Goal: Register for event/course: Sign up to attend an event or enroll in a course

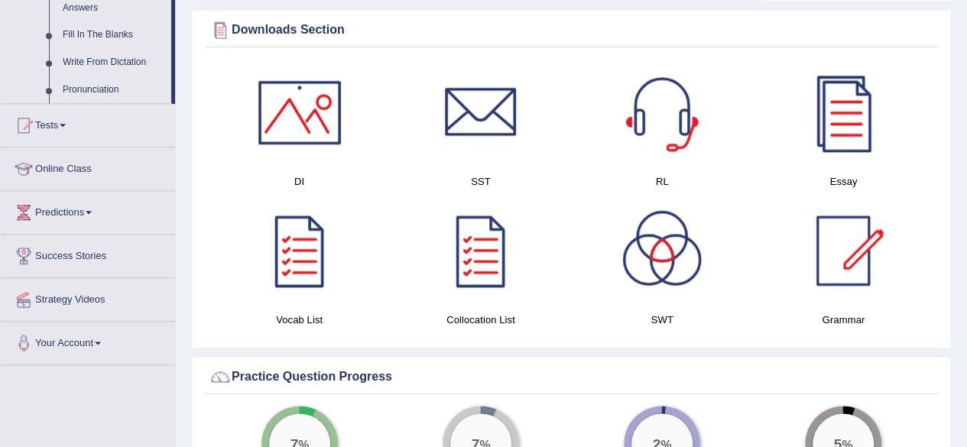
scroll to position [984, 0]
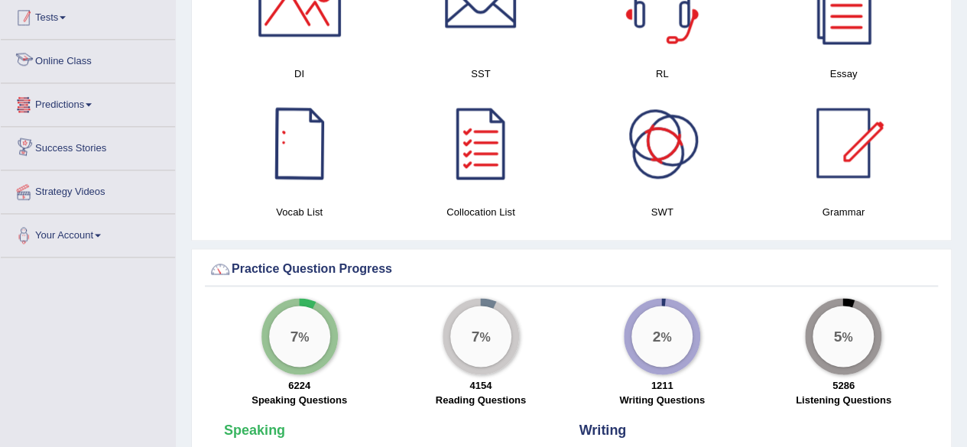
click at [79, 24] on link "Tests" at bounding box center [88, 15] width 174 height 38
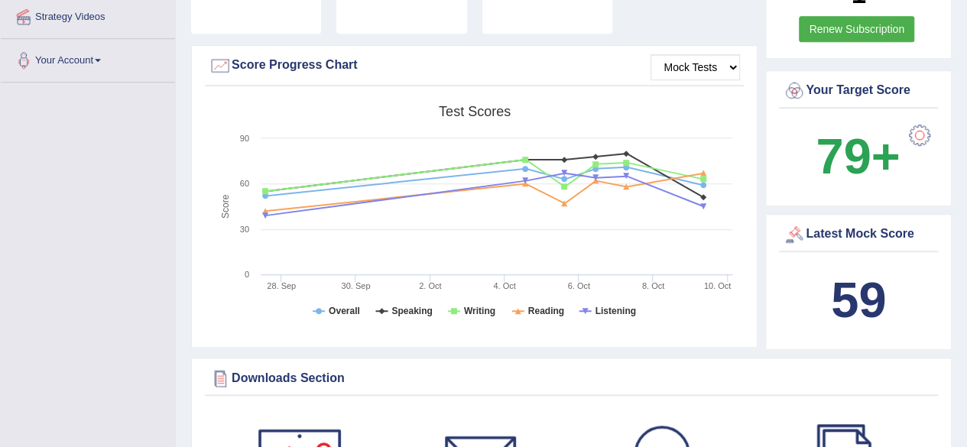
scroll to position [167, 0]
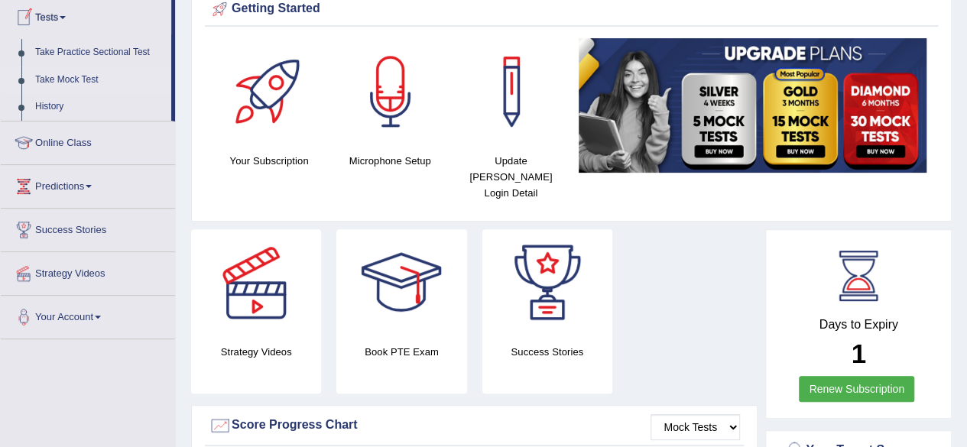
click at [89, 73] on link "Take Mock Test" at bounding box center [99, 81] width 143 height 28
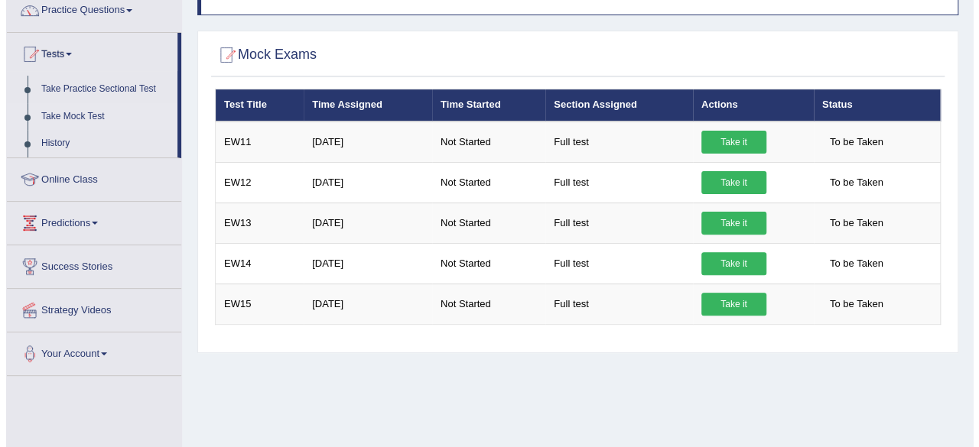
scroll to position [141, 0]
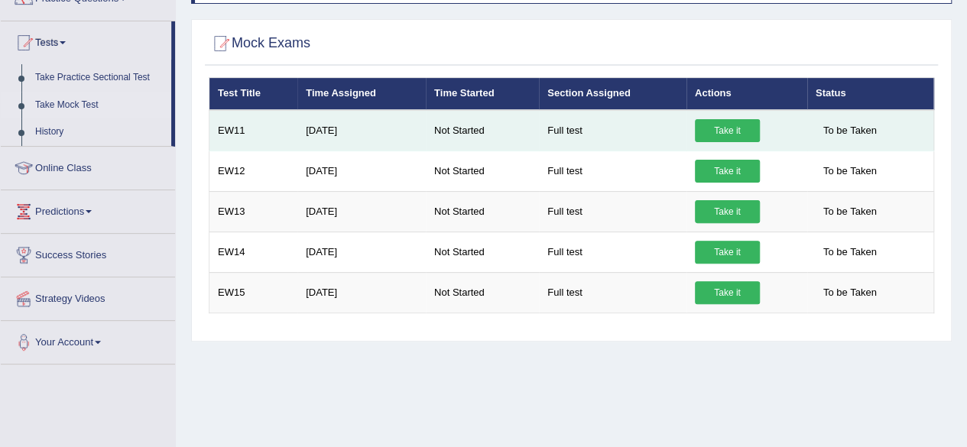
click at [720, 123] on link "Take it" at bounding box center [727, 130] width 65 height 23
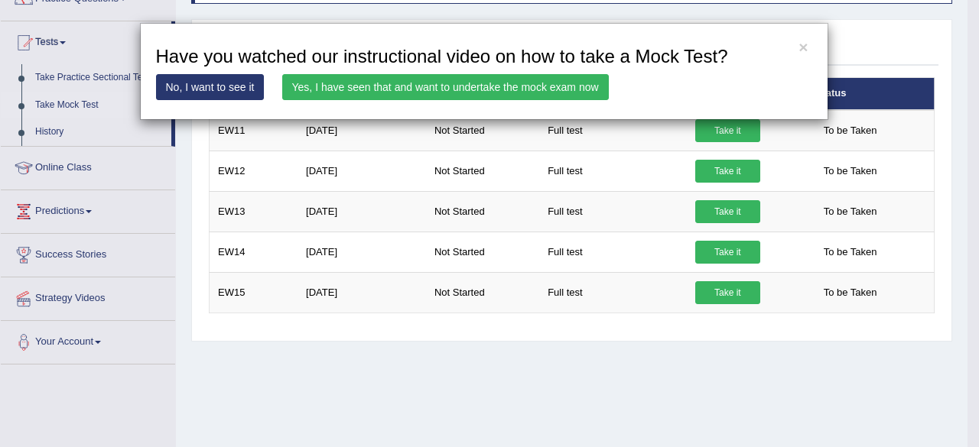
click at [534, 83] on link "Yes, I have seen that and want to undertake the mock exam now" at bounding box center [445, 87] width 327 height 26
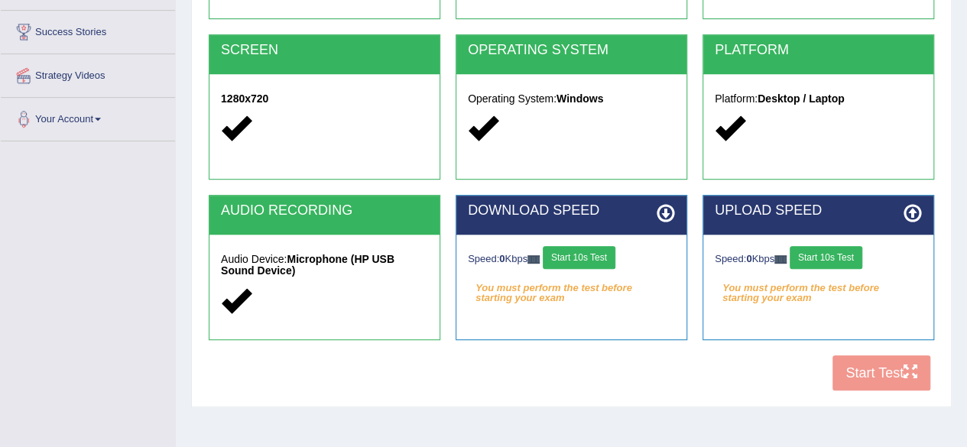
scroll to position [297, 0]
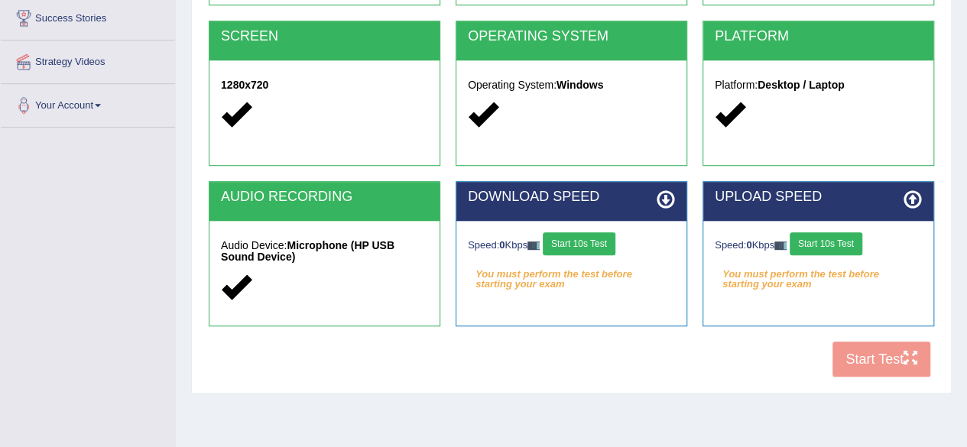
click at [587, 248] on button "Start 10s Test" at bounding box center [579, 244] width 73 height 23
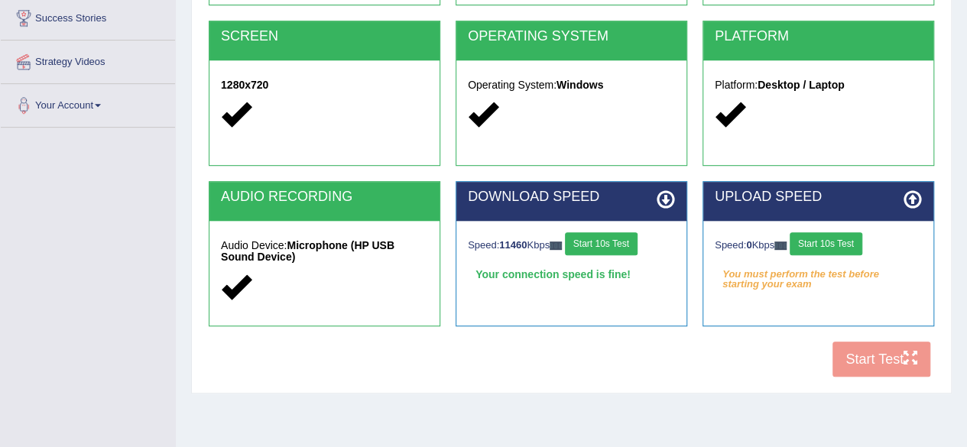
click at [841, 246] on button "Start 10s Test" at bounding box center [826, 244] width 73 height 23
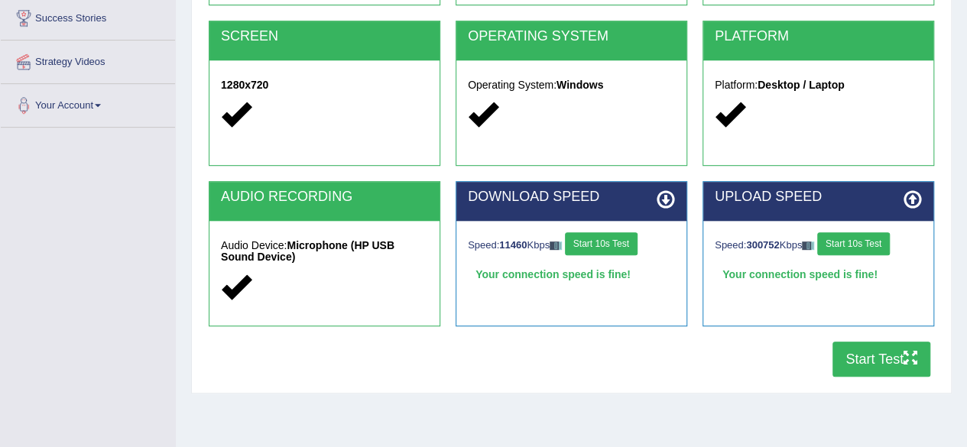
click at [895, 362] on button "Start Test" at bounding box center [882, 359] width 98 height 35
drag, startPoint x: 965, startPoint y: 182, endPoint x: 966, endPoint y: 103, distance: 78.8
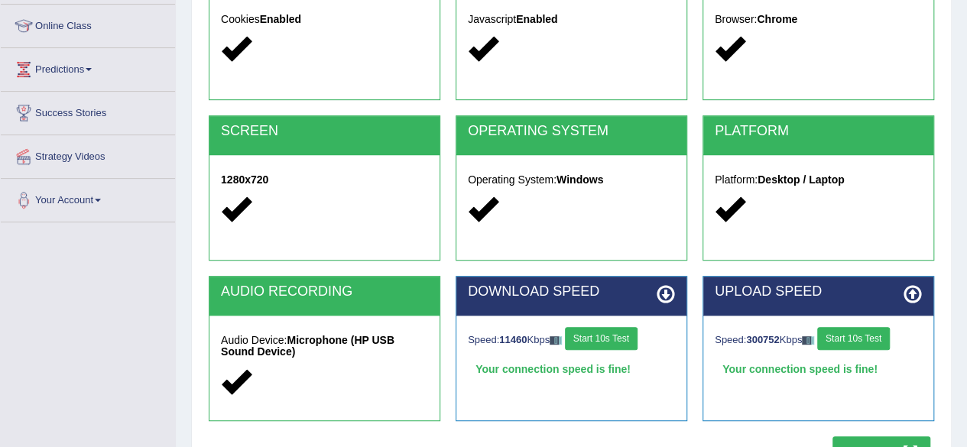
scroll to position [355, 0]
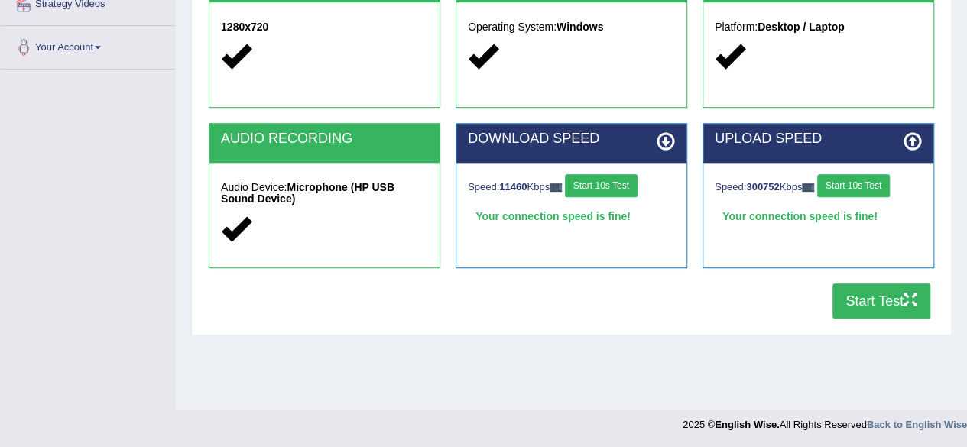
click at [878, 298] on button "Start Test" at bounding box center [882, 301] width 98 height 35
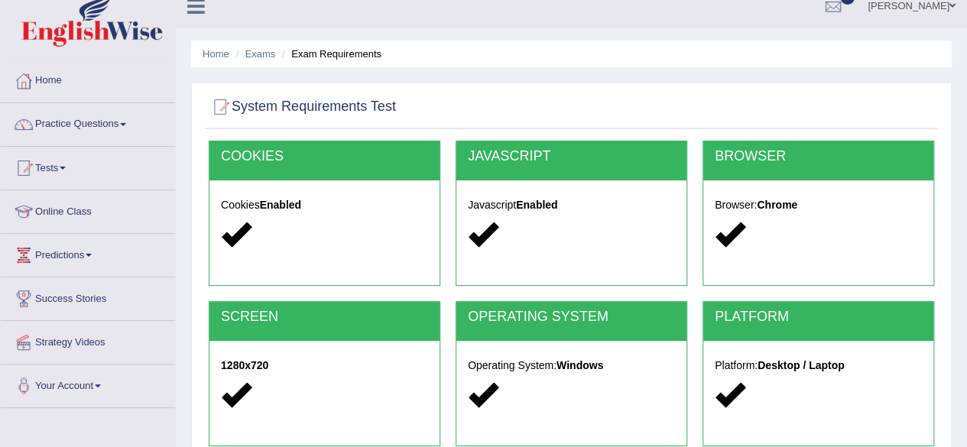
scroll to position [9, 0]
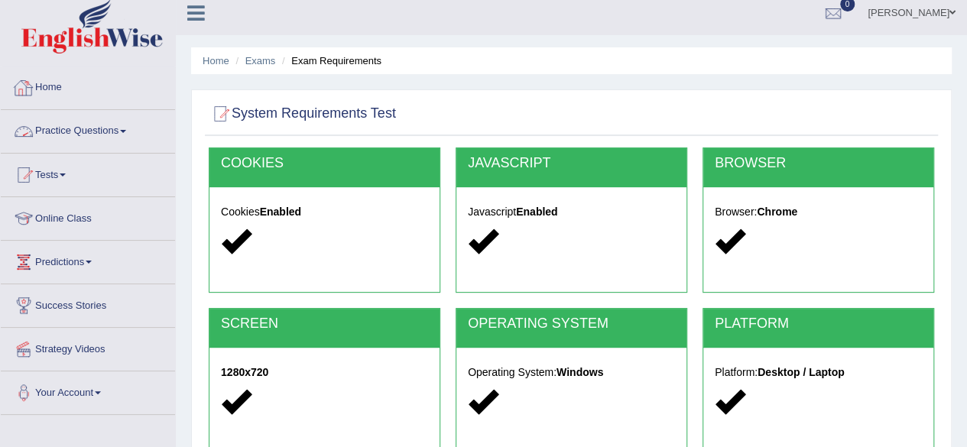
click at [38, 82] on link "Home" at bounding box center [88, 86] width 174 height 38
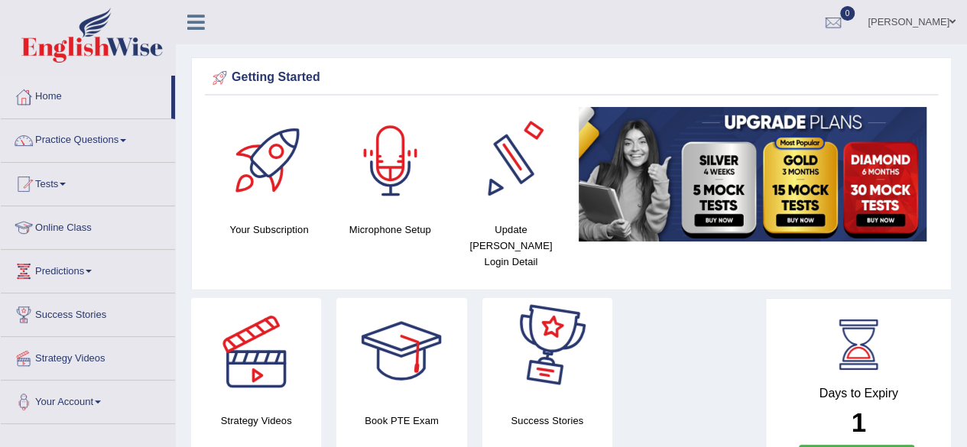
click at [379, 174] on div at bounding box center [390, 160] width 107 height 107
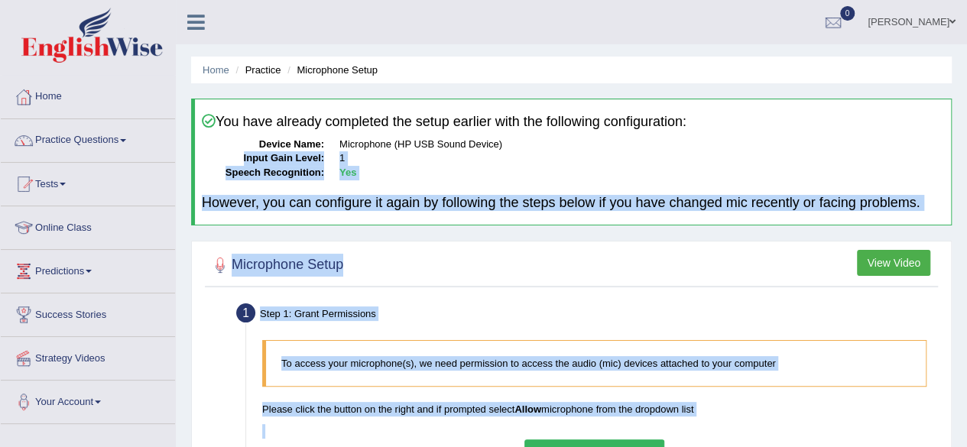
drag, startPoint x: 971, startPoint y: 148, endPoint x: 978, endPoint y: 363, distance: 215.0
click at [967, 363] on html "Toggle navigation Home Practice Questions Speaking Practice Read Aloud Repeat S…" at bounding box center [483, 223] width 967 height 447
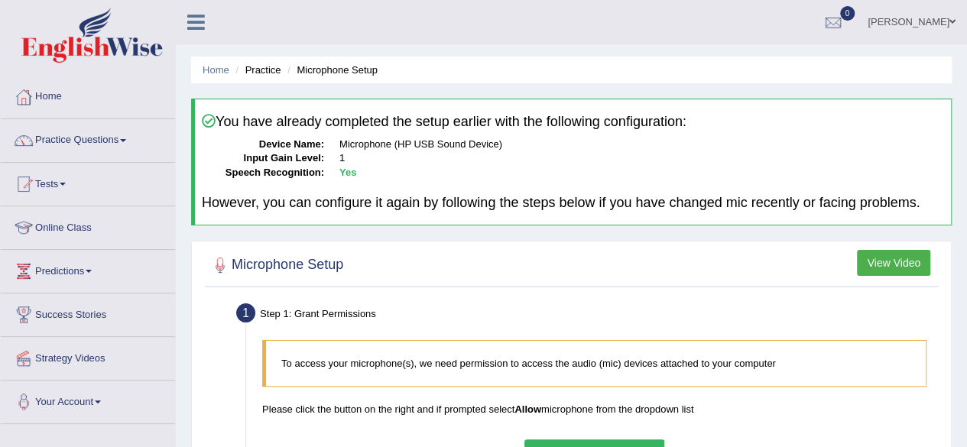
drag, startPoint x: 966, startPoint y: 236, endPoint x: 971, endPoint y: 317, distance: 81.2
click at [967, 317] on html "Toggle navigation Home Practice Questions Speaking Practice Read Aloud Repeat S…" at bounding box center [483, 223] width 967 height 447
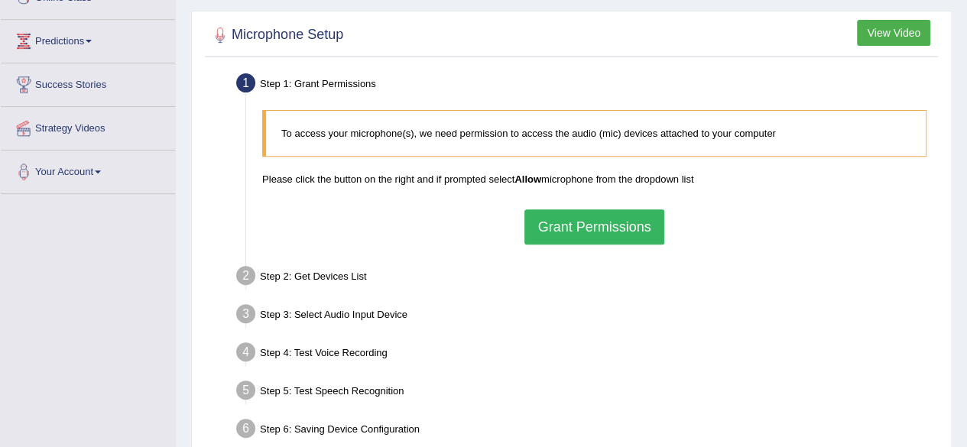
scroll to position [301, 0]
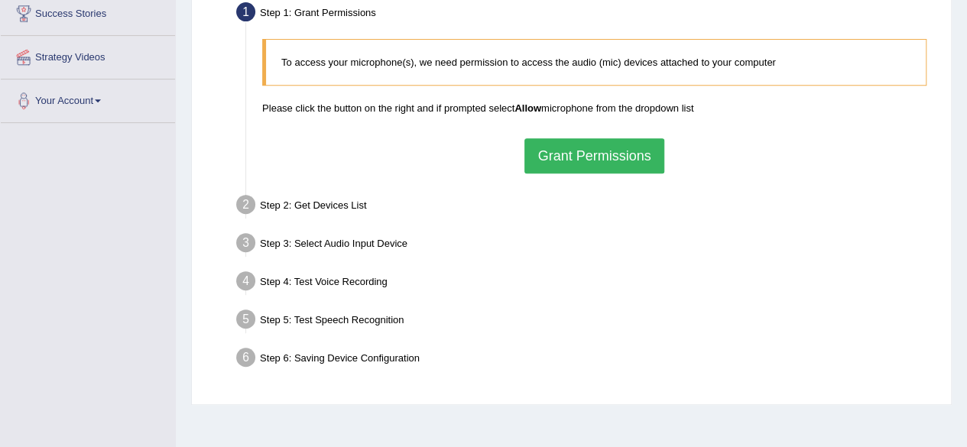
click at [614, 151] on button "Grant Permissions" at bounding box center [594, 155] width 139 height 35
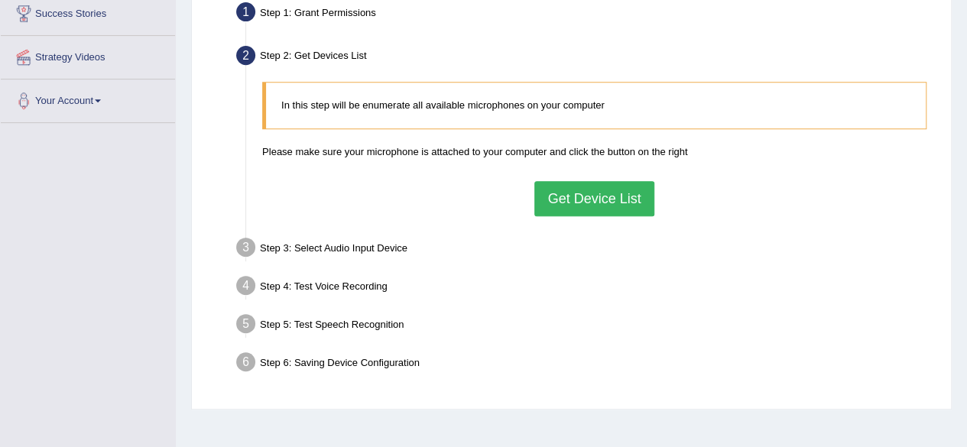
click at [611, 188] on button "Get Device List" at bounding box center [594, 198] width 119 height 35
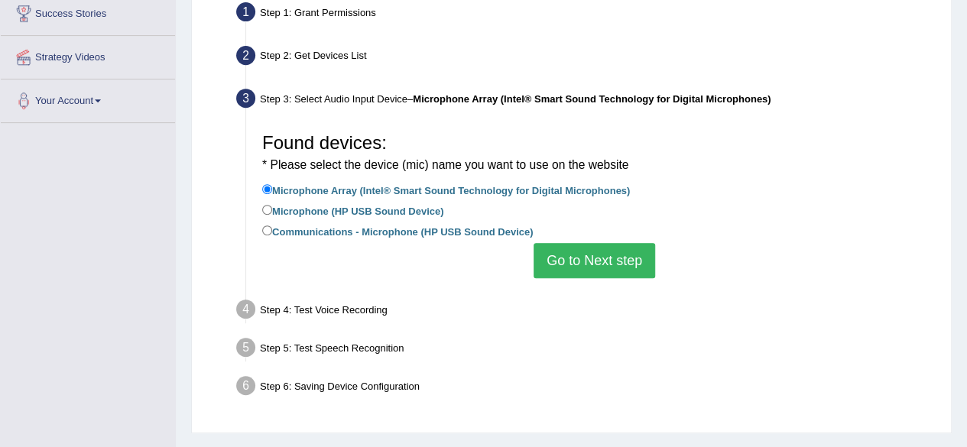
click at [372, 233] on label "Communications - Microphone (HP USB Sound Device)" at bounding box center [397, 231] width 271 height 17
click at [272, 233] on input "Communications - Microphone (HP USB Sound Device)" at bounding box center [267, 231] width 10 height 10
radio input "true"
click at [600, 259] on button "Go to Next step" at bounding box center [595, 260] width 122 height 35
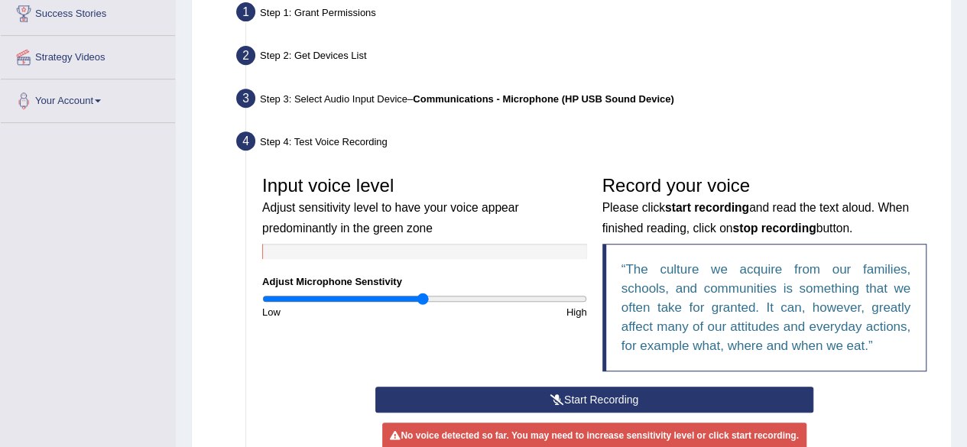
click at [661, 399] on button "Start Recording" at bounding box center [595, 400] width 438 height 26
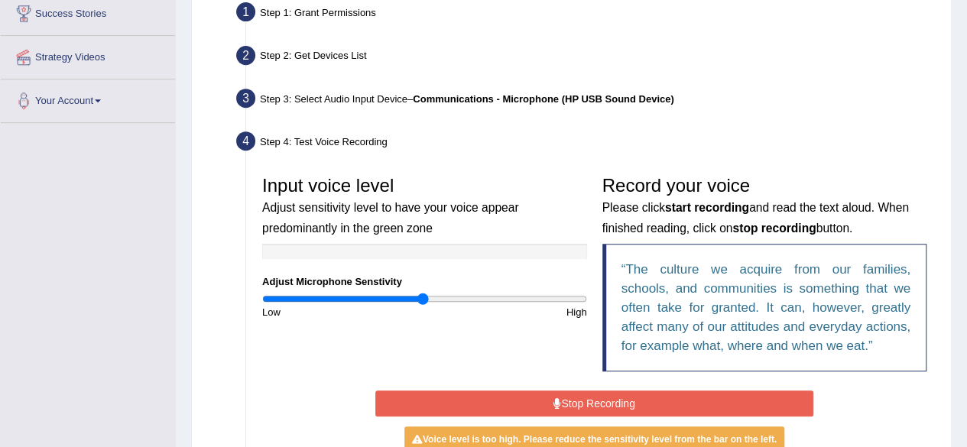
click at [532, 400] on button "Stop Recording" at bounding box center [595, 404] width 438 height 26
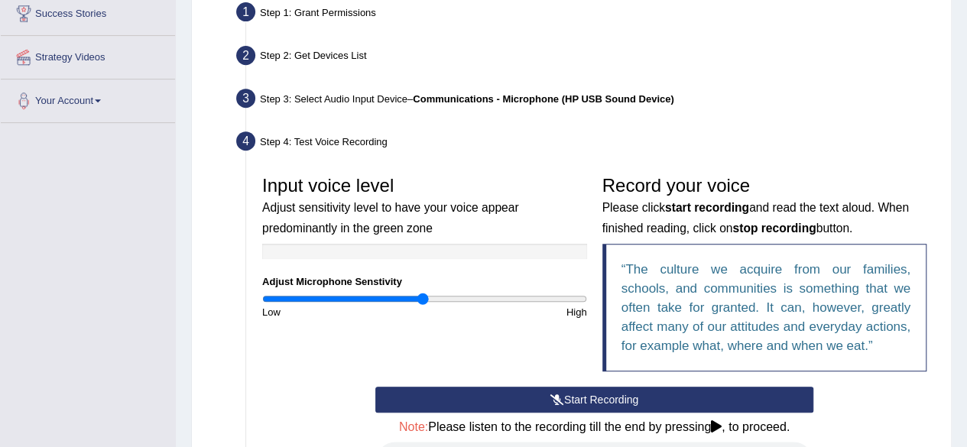
click at [532, 400] on button "Start Recording" at bounding box center [595, 400] width 438 height 26
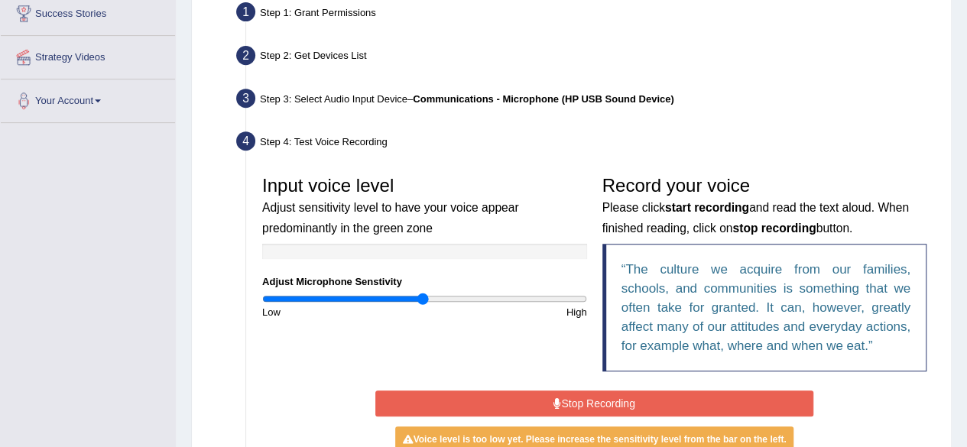
click at [532, 400] on button "Stop Recording" at bounding box center [595, 404] width 438 height 26
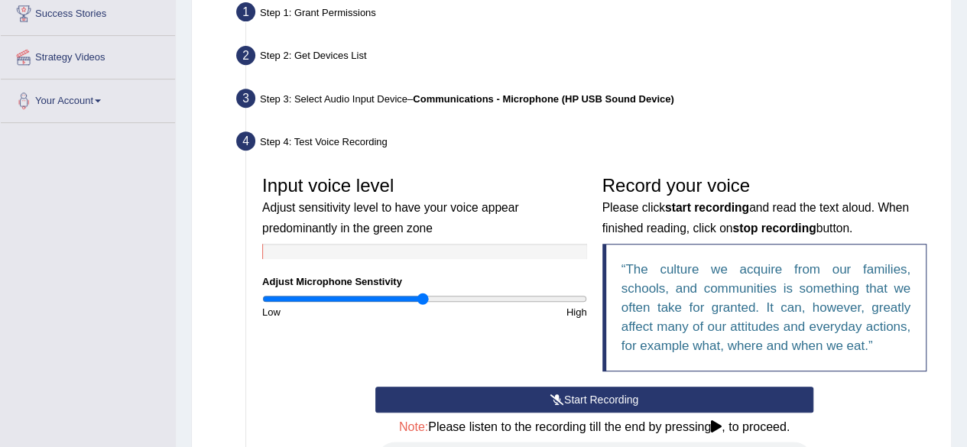
click at [551, 400] on icon at bounding box center [558, 400] width 14 height 11
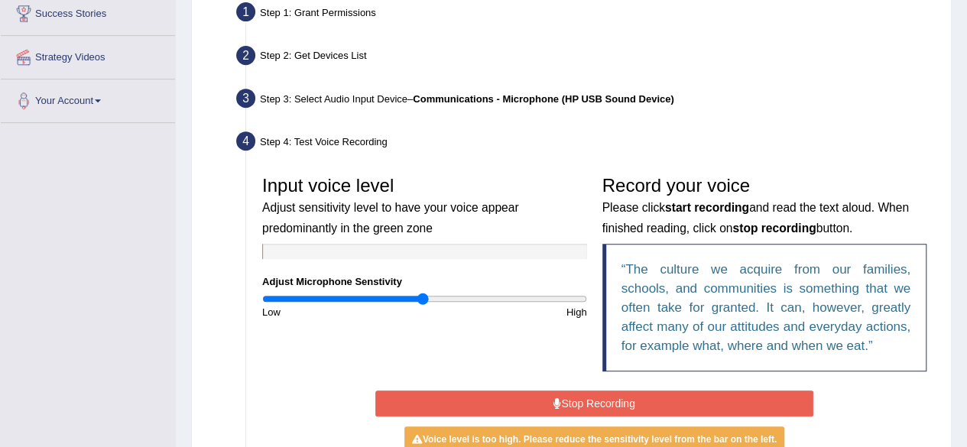
click at [550, 400] on button "Stop Recording" at bounding box center [595, 404] width 438 height 26
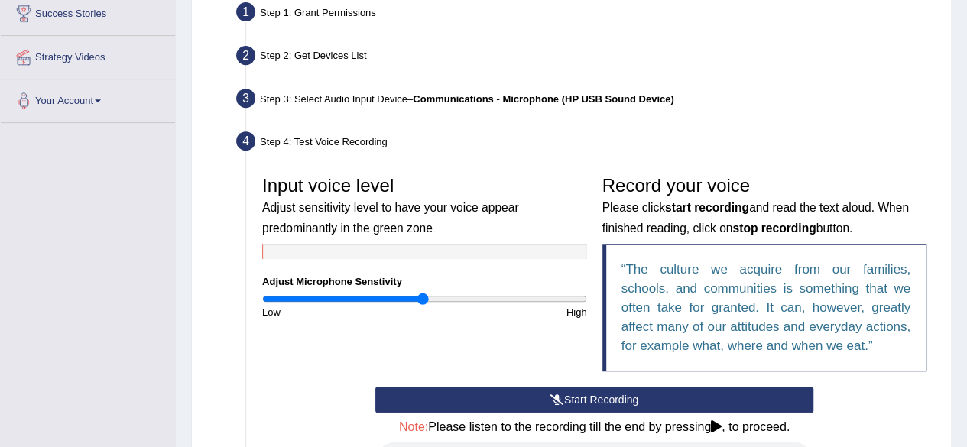
click at [551, 400] on icon at bounding box center [558, 400] width 14 height 11
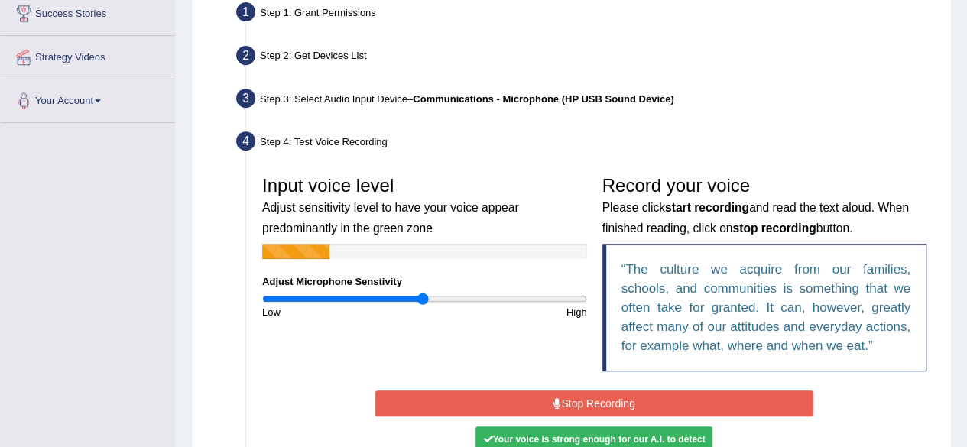
click at [550, 400] on button "Stop Recording" at bounding box center [595, 404] width 438 height 26
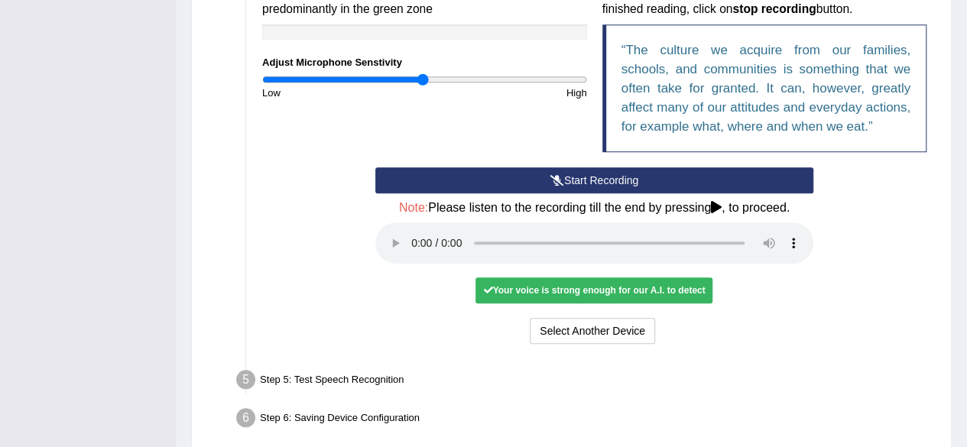
scroll to position [531, 0]
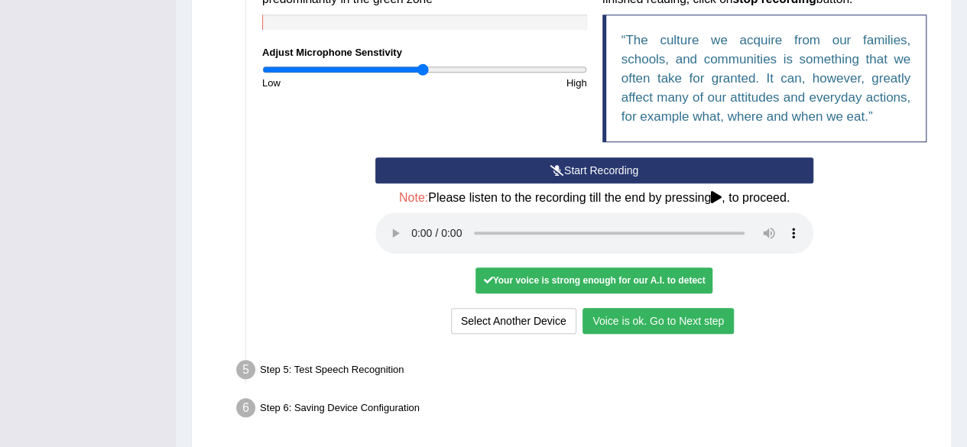
click at [632, 314] on button "Voice is ok. Go to Next step" at bounding box center [658, 321] width 151 height 26
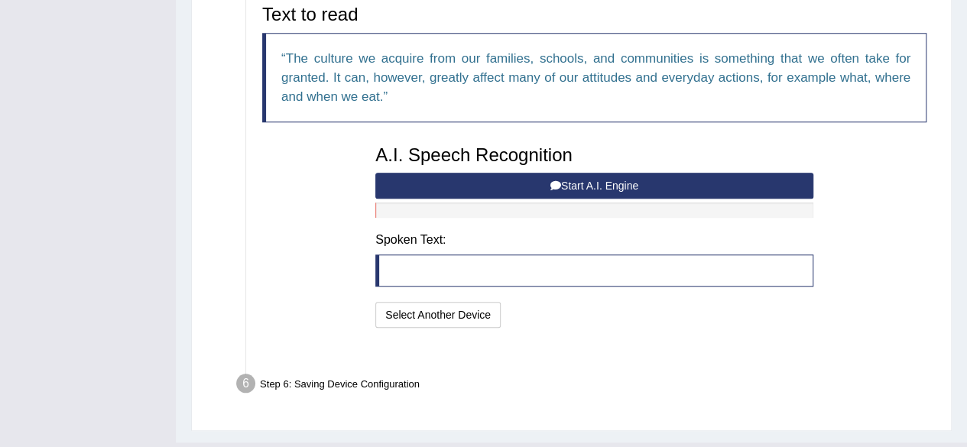
scroll to position [525, 0]
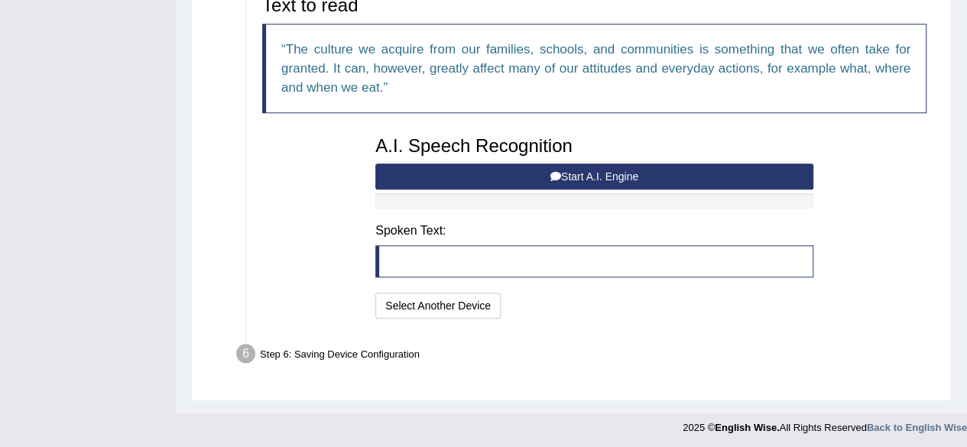
click at [540, 170] on button "Start A.I. Engine" at bounding box center [595, 177] width 438 height 26
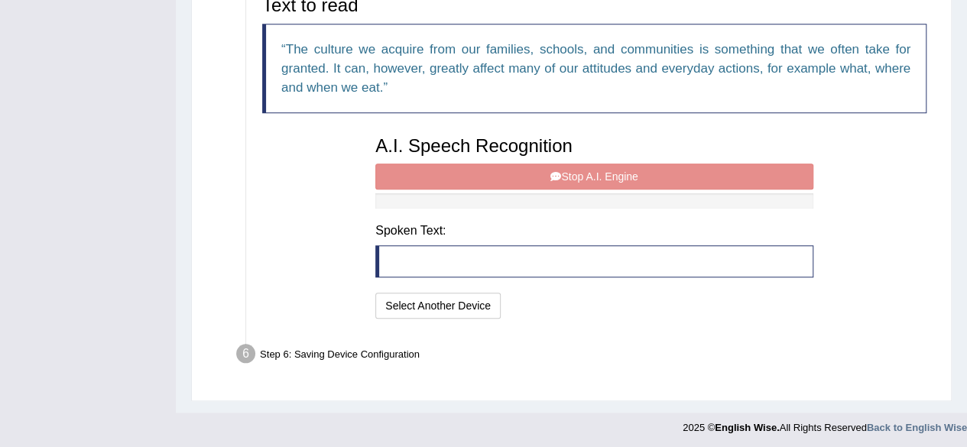
click at [540, 170] on div "A.I. Speech Recognition Start A.I. Engine Stop A.I. Engine Note: Please listen …" at bounding box center [595, 225] width 454 height 194
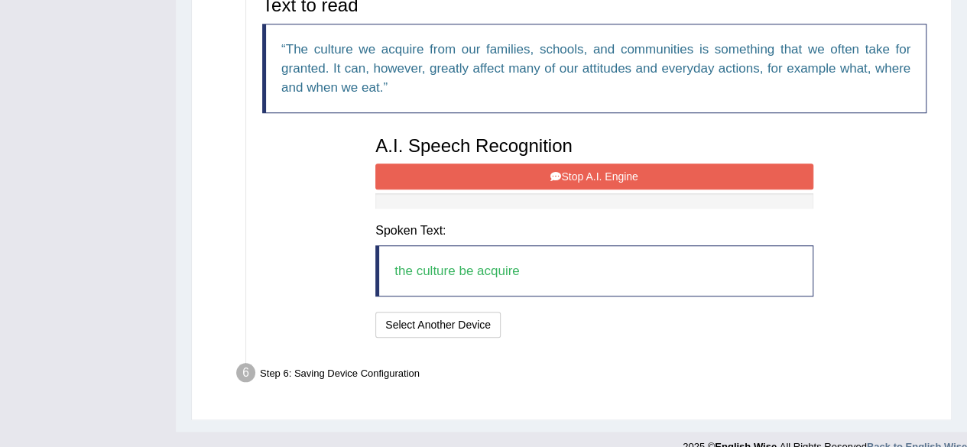
click at [511, 177] on button "Stop A.I. Engine" at bounding box center [595, 177] width 438 height 26
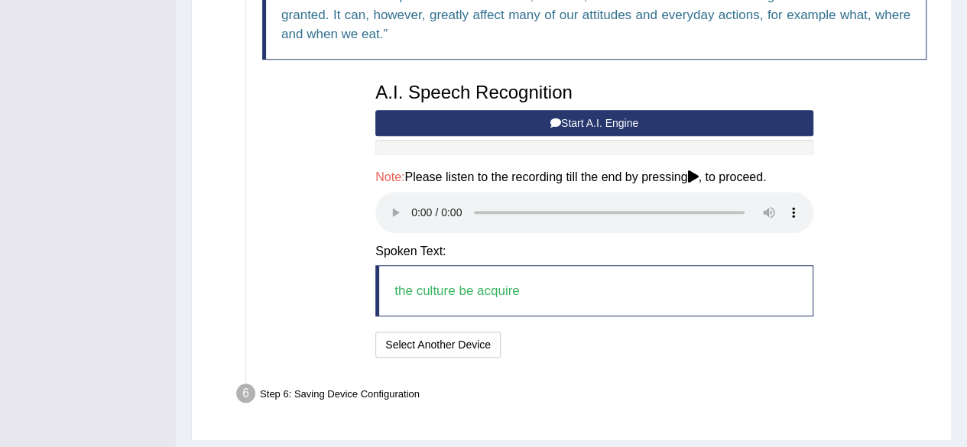
scroll to position [618, 0]
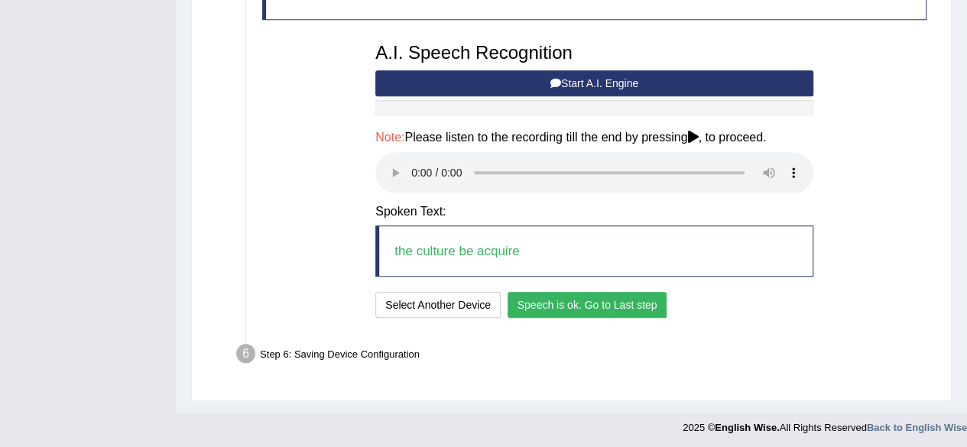
click at [655, 301] on button "Speech is ok. Go to Last step" at bounding box center [588, 305] width 160 height 26
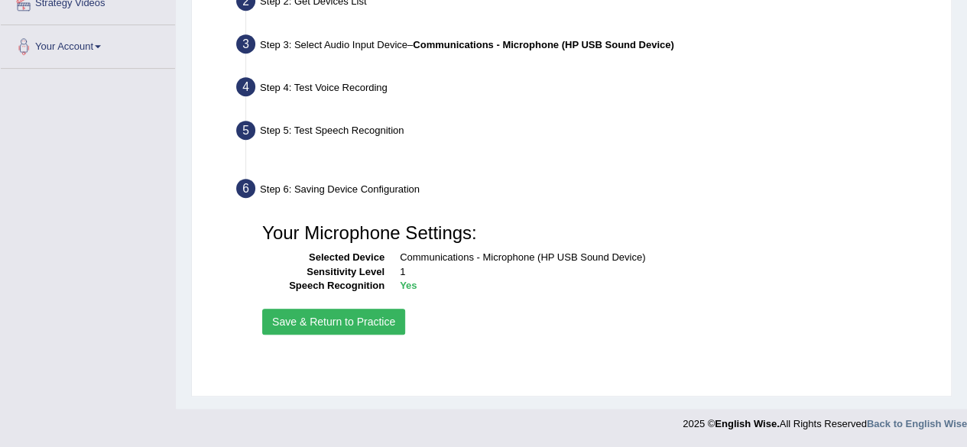
scroll to position [355, 0]
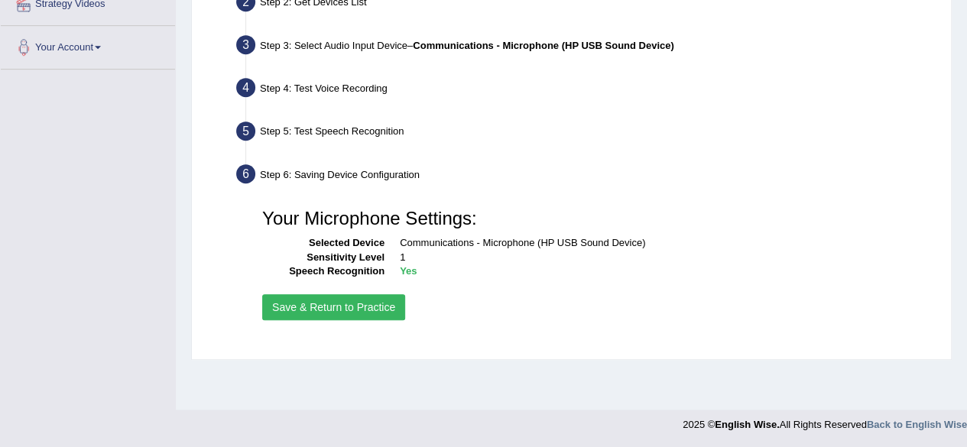
click at [372, 305] on button "Save & Return to Practice" at bounding box center [333, 307] width 143 height 26
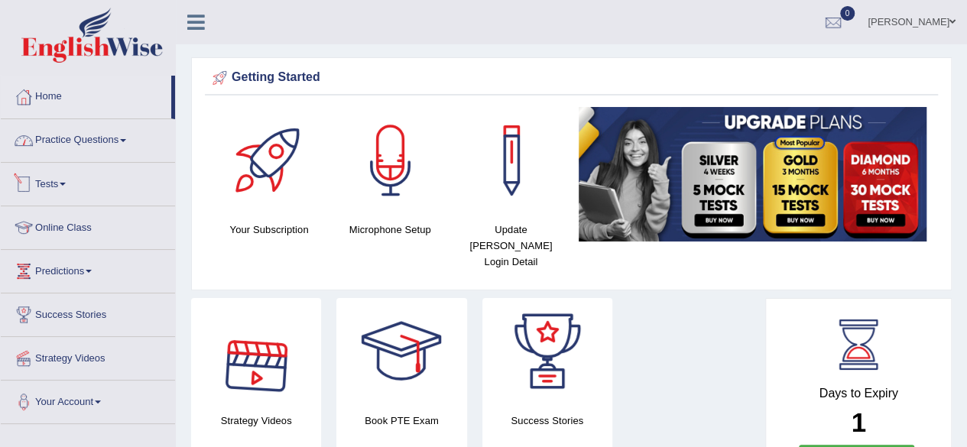
click at [57, 189] on link "Tests" at bounding box center [88, 182] width 174 height 38
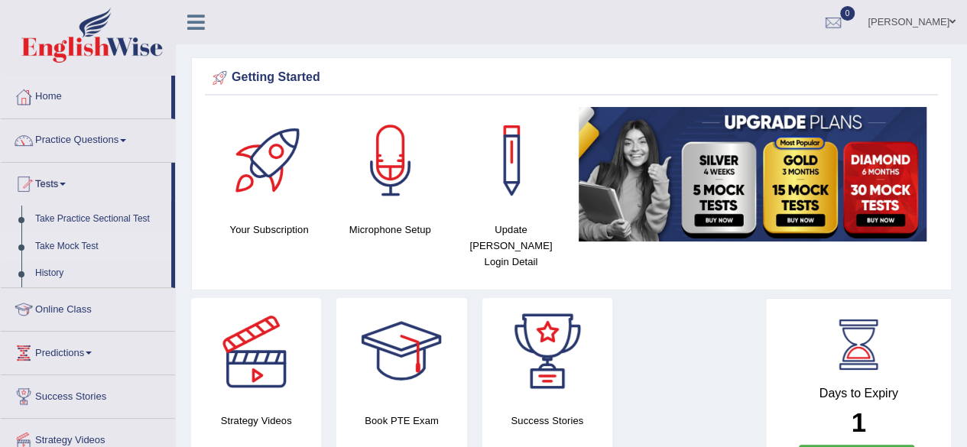
click at [73, 244] on link "Take Mock Test" at bounding box center [99, 247] width 143 height 28
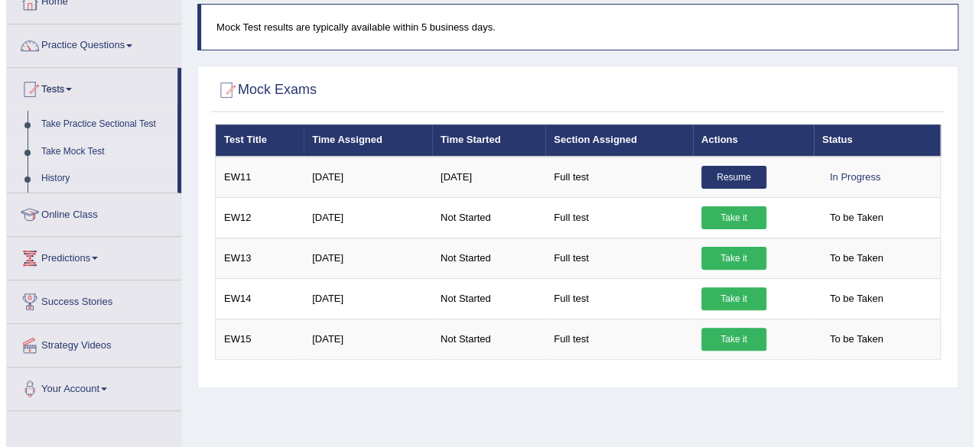
scroll to position [103, 0]
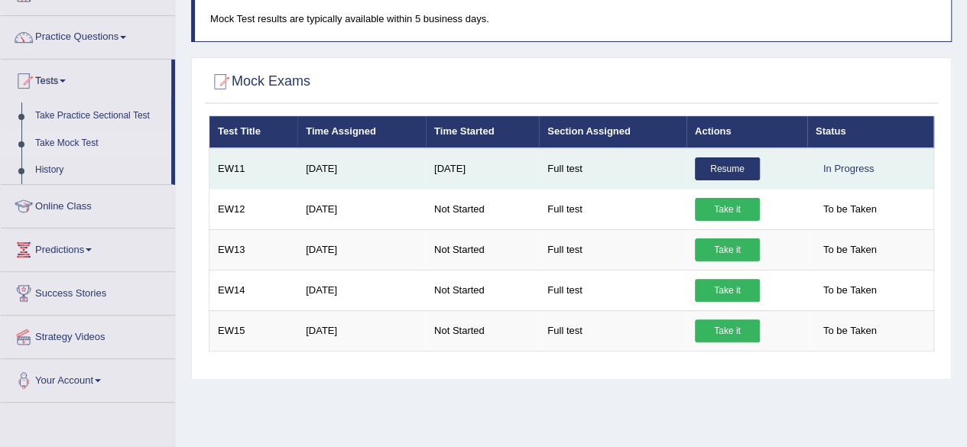
click at [710, 166] on link "Resume" at bounding box center [727, 169] width 65 height 23
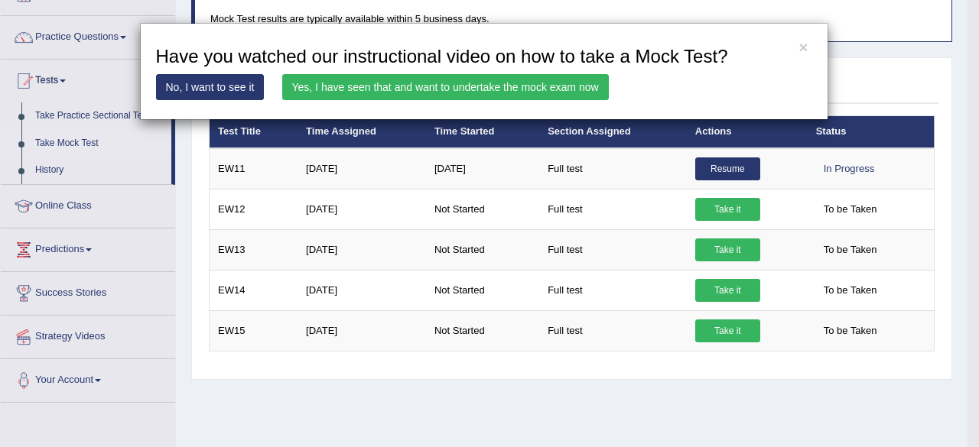
click at [566, 86] on link "Yes, I have seen that and want to undertake the mock exam now" at bounding box center [445, 87] width 327 height 26
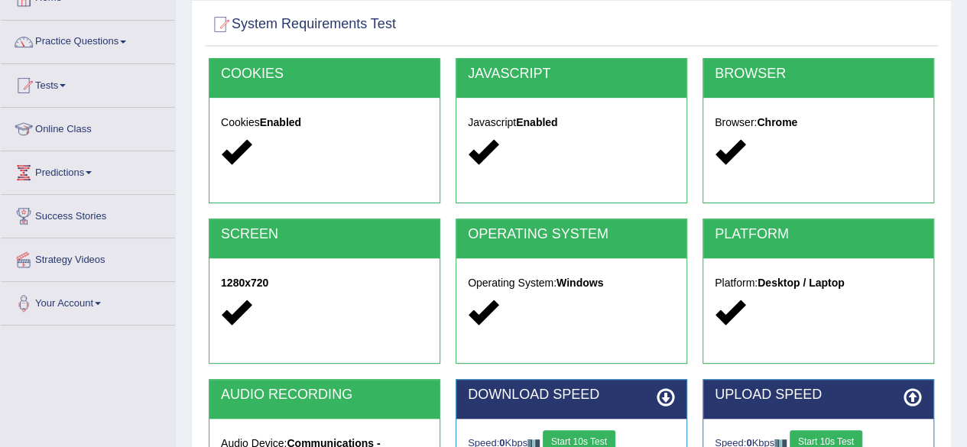
scroll to position [317, 0]
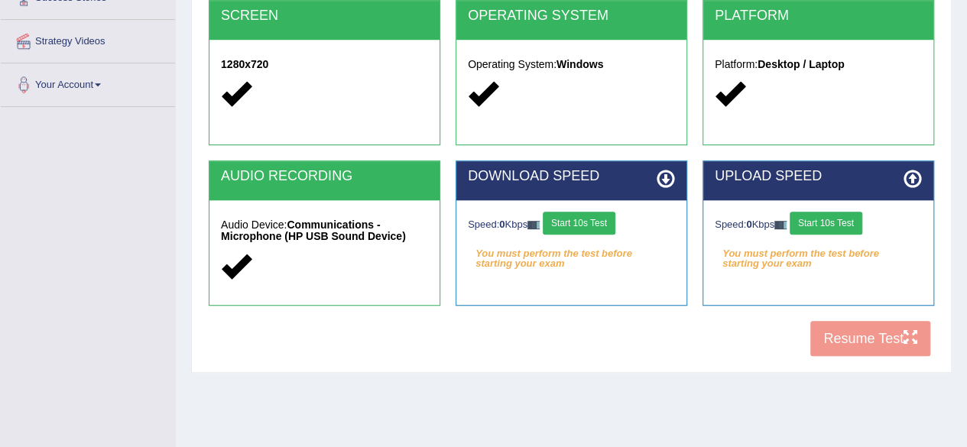
click at [855, 344] on div "COOKIES Cookies Enabled JAVASCRIPT Javascript Enabled BROWSER Browser: Chrome S…" at bounding box center [571, 101] width 733 height 525
click at [580, 212] on button "Start 10s Test" at bounding box center [579, 223] width 73 height 23
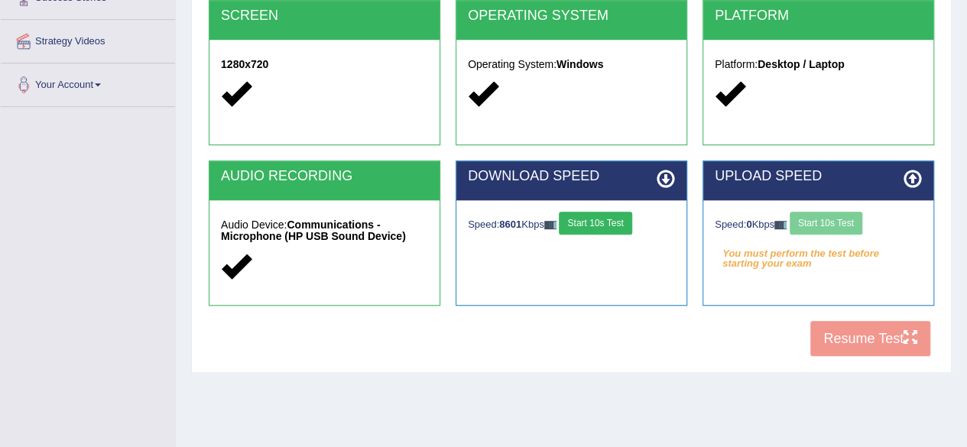
click at [845, 214] on div "Speed: 0 Kbps Start 10s Test" at bounding box center [818, 225] width 207 height 27
click at [845, 214] on button "Start 10s Test" at bounding box center [826, 223] width 73 height 23
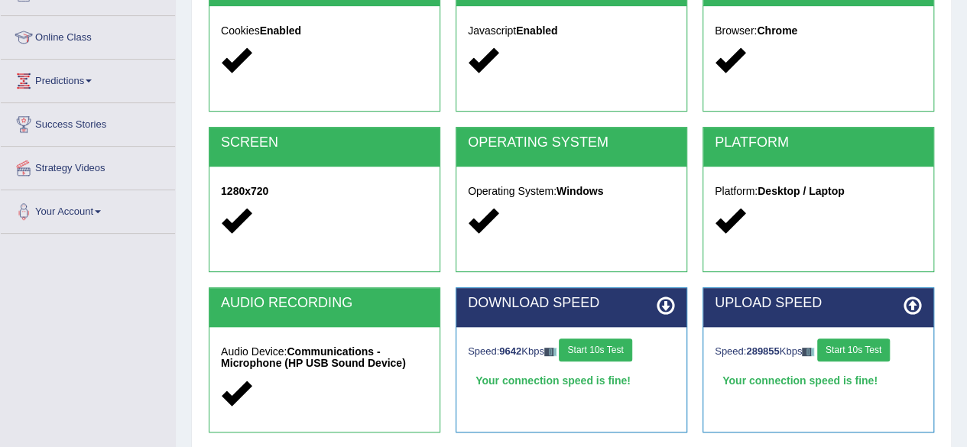
scroll to position [355, 0]
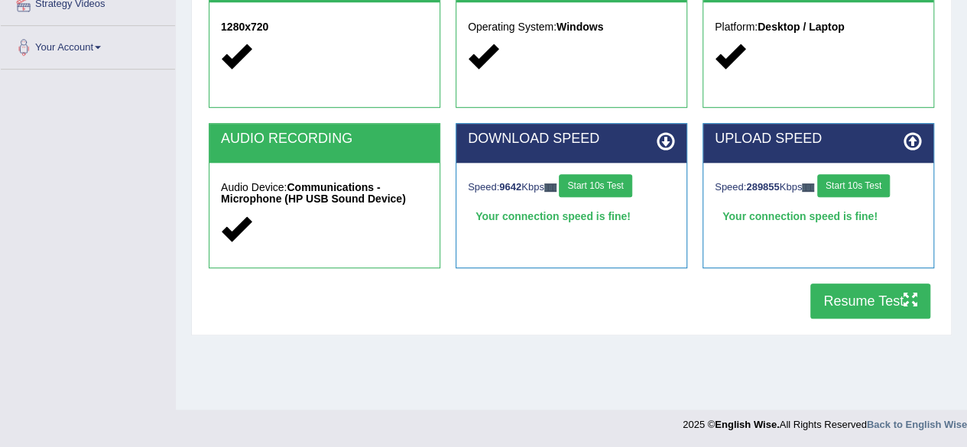
click at [880, 306] on button "Resume Test" at bounding box center [871, 301] width 120 height 35
